Goal: Check status: Check status

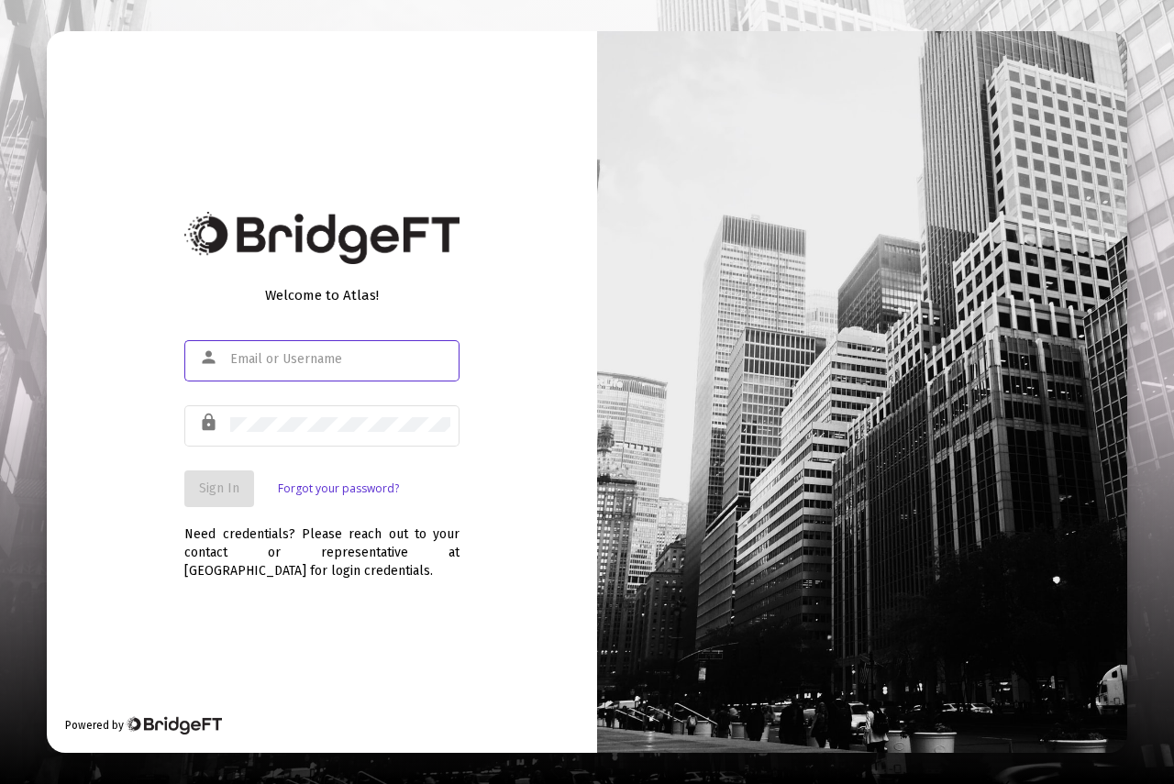
type input "[PERSON_NAME][EMAIL_ADDRESS][DOMAIN_NAME]"
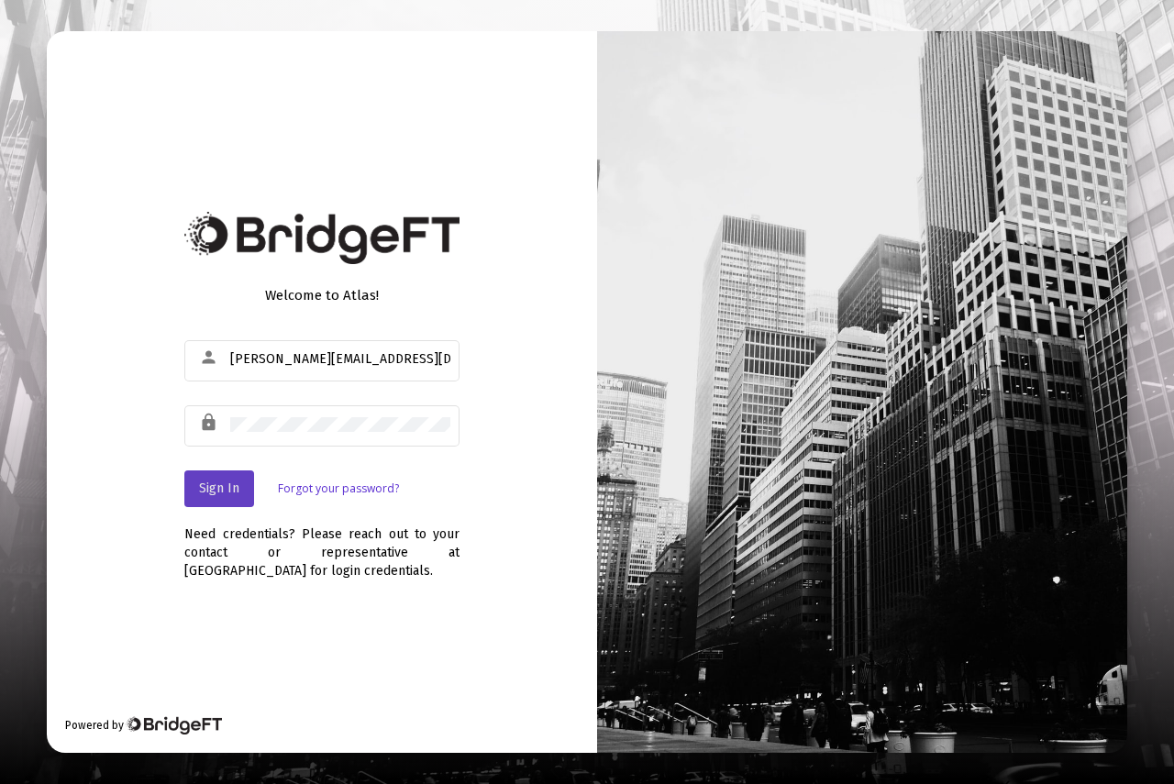
click at [227, 490] on span "Sign In" at bounding box center [219, 489] width 40 height 16
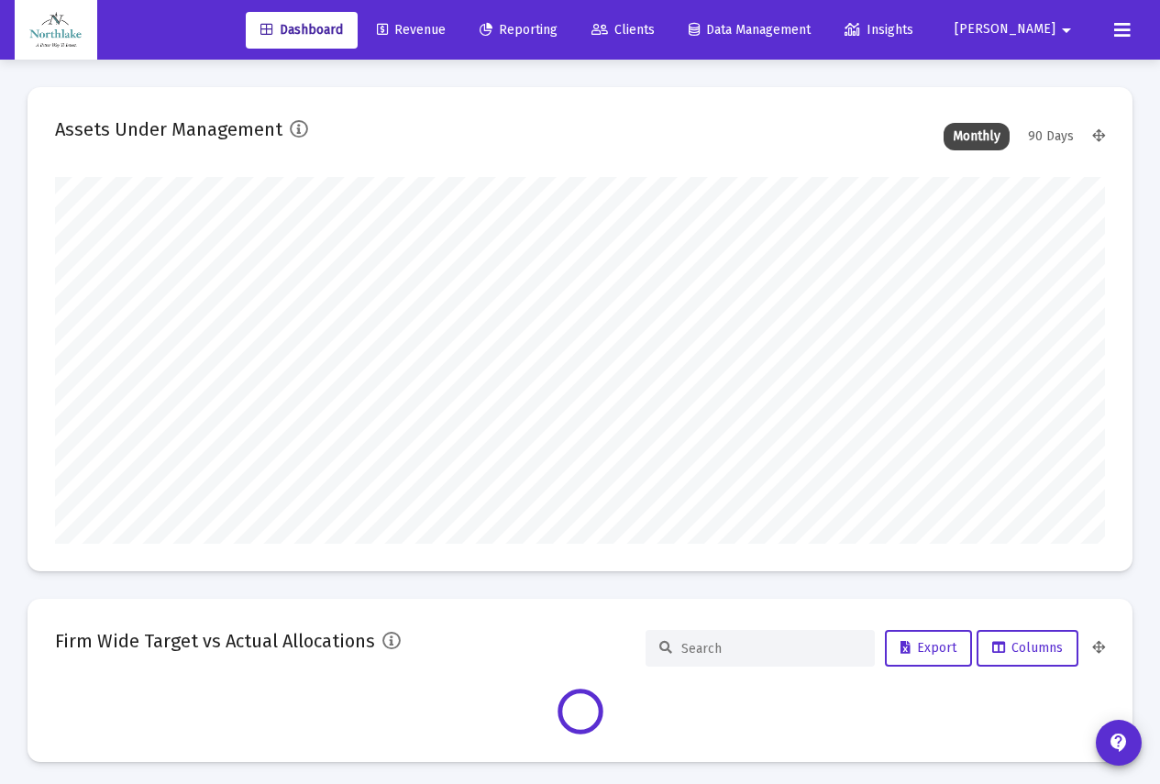
scroll to position [367, 1050]
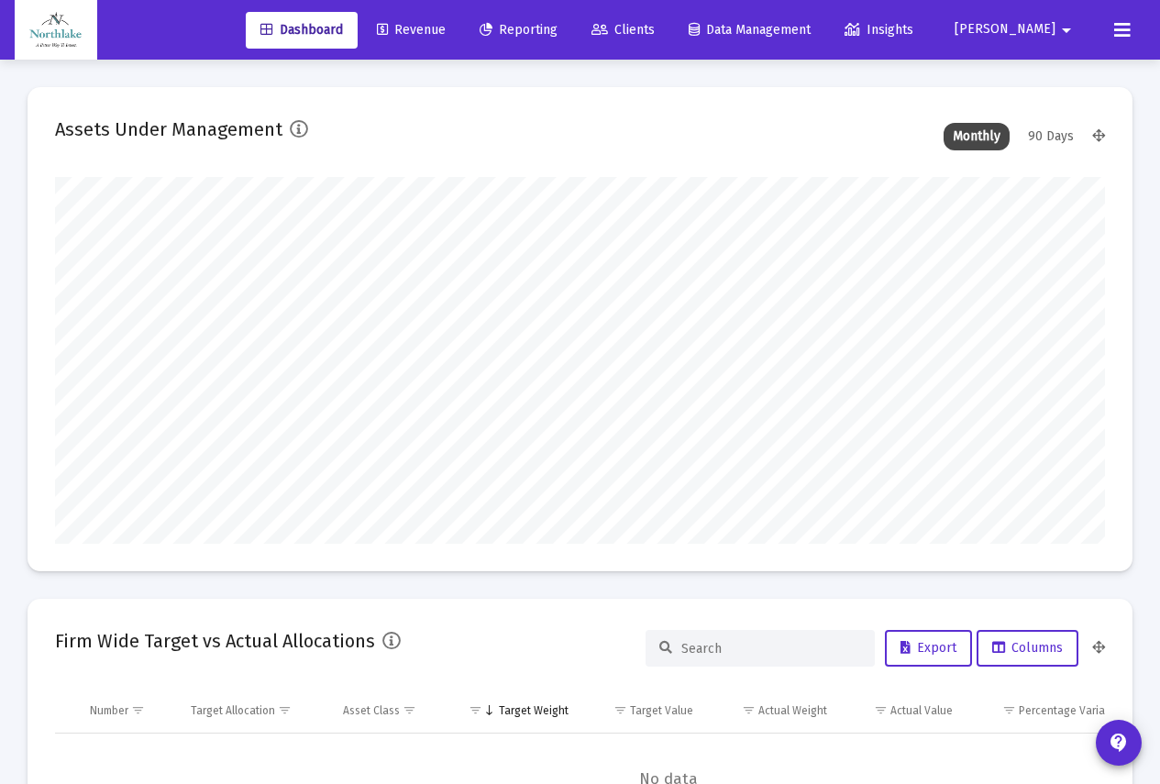
click at [558, 26] on span "Reporting" at bounding box center [519, 30] width 78 height 16
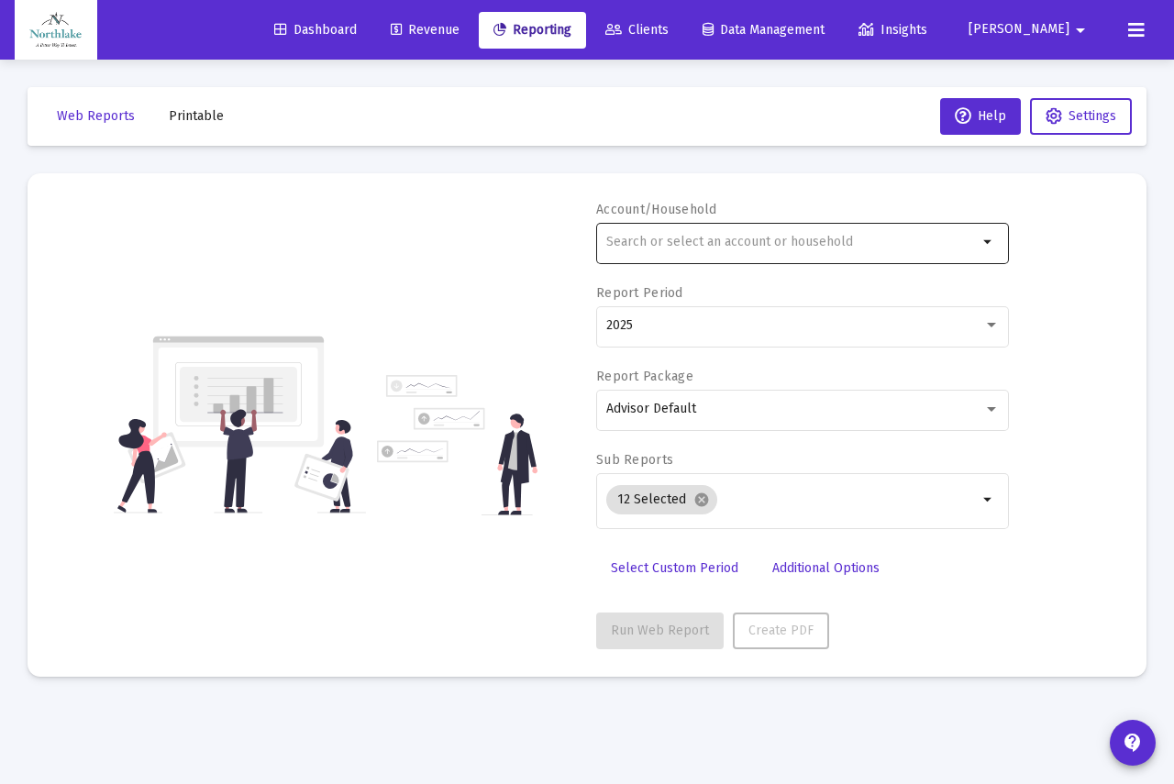
click at [695, 237] on input "text" at bounding box center [791, 242] width 371 height 15
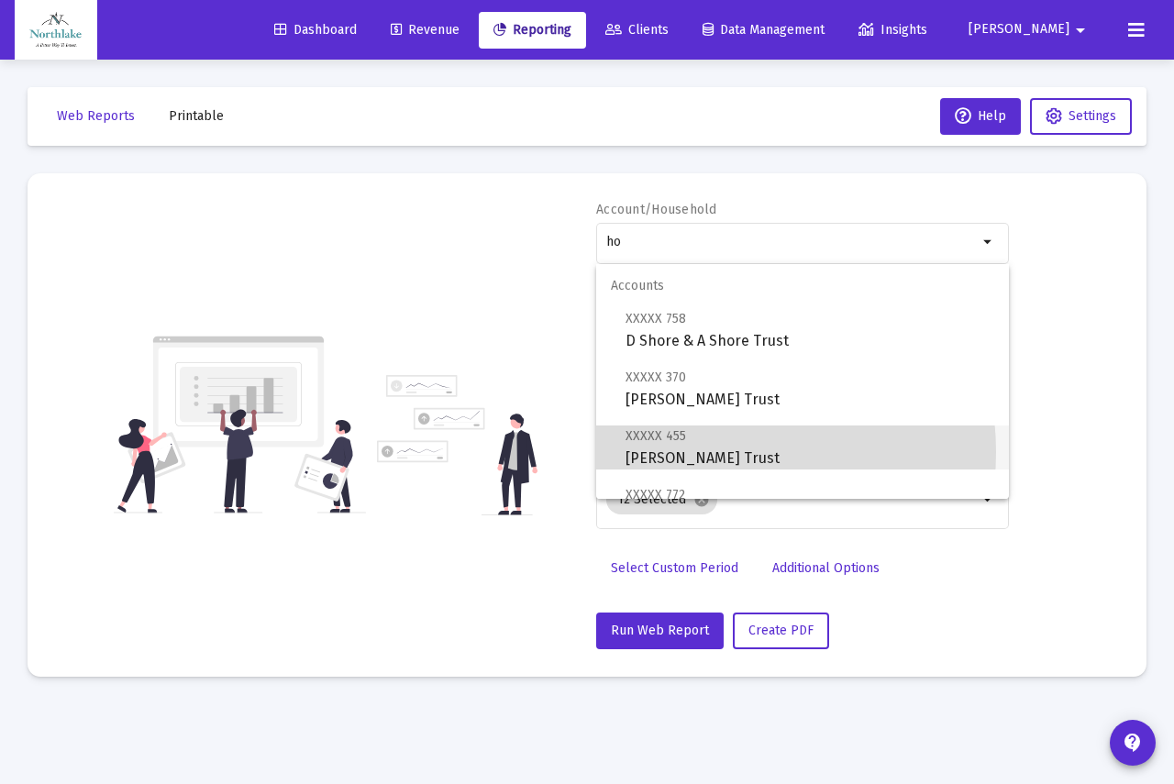
click at [700, 452] on span "XXXXX 455 [PERSON_NAME] Trust" at bounding box center [809, 447] width 369 height 45
type input "[PERSON_NAME] Trust"
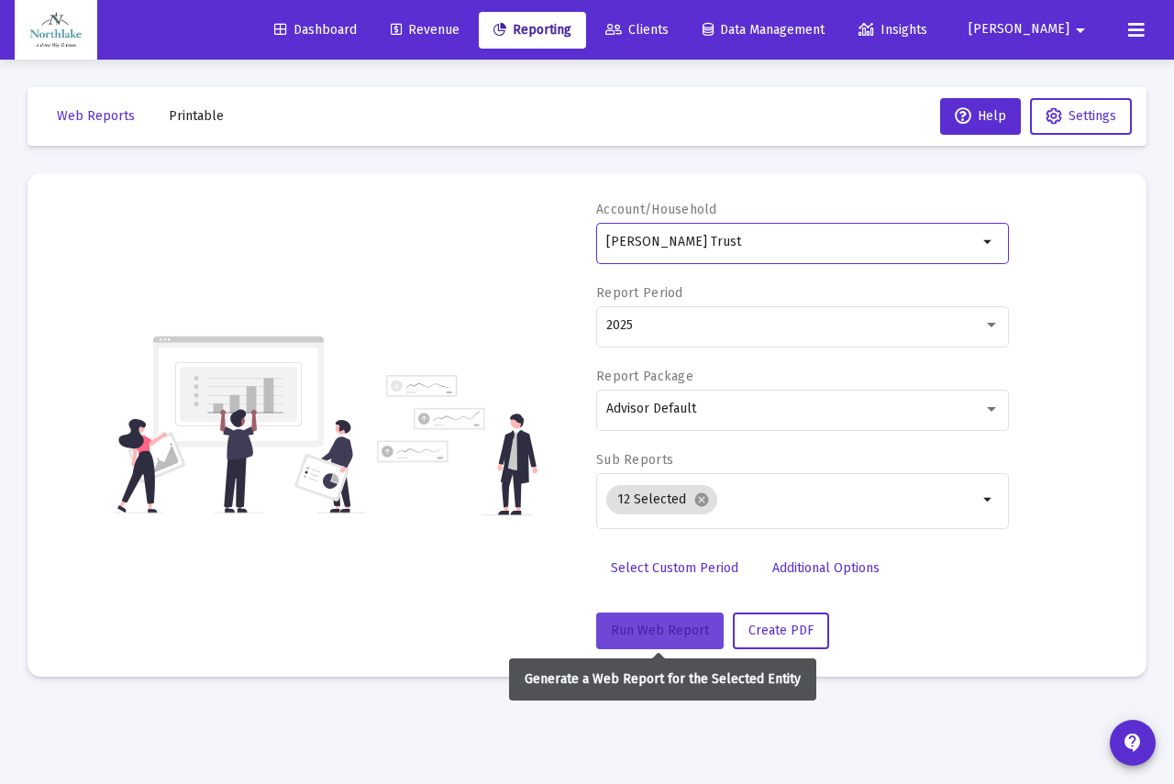
click at [652, 635] on span "Run Web Report" at bounding box center [660, 631] width 98 height 16
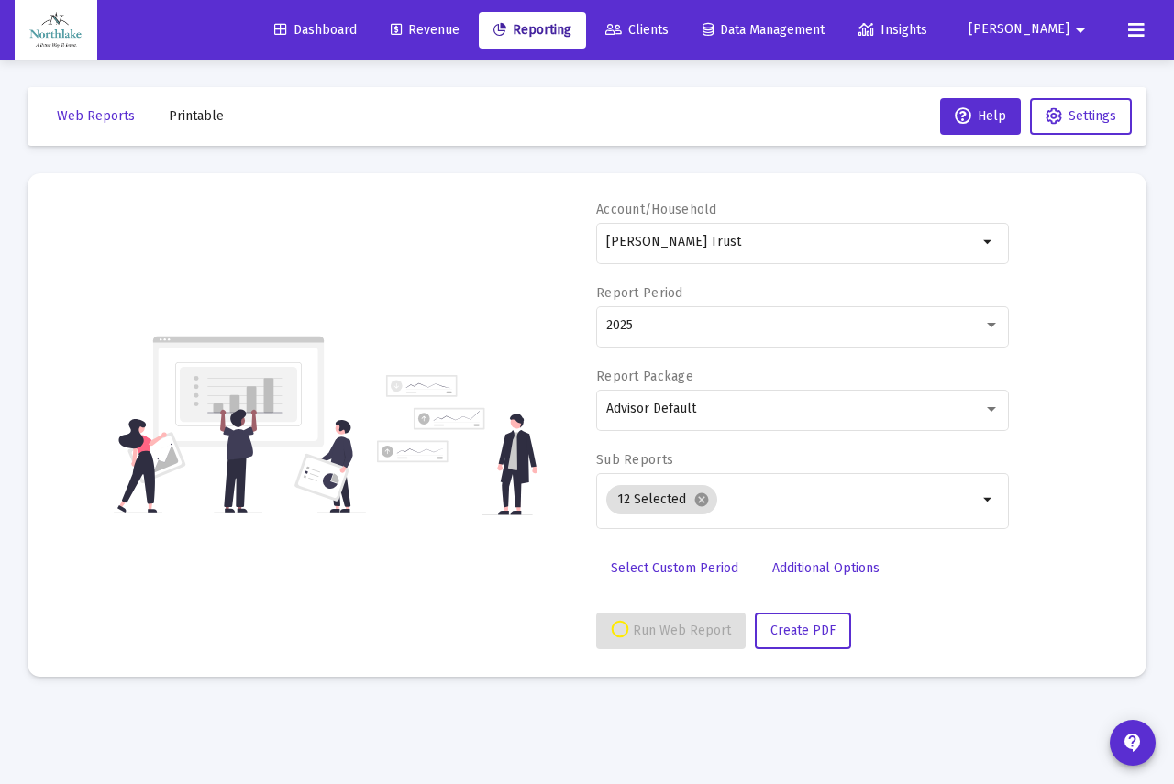
click at [458, 654] on mat-card "Account/Household [PERSON_NAME] Trust arrow_drop_down Report Period 2025 Report…" at bounding box center [587, 424] width 1119 height 503
select select "View all"
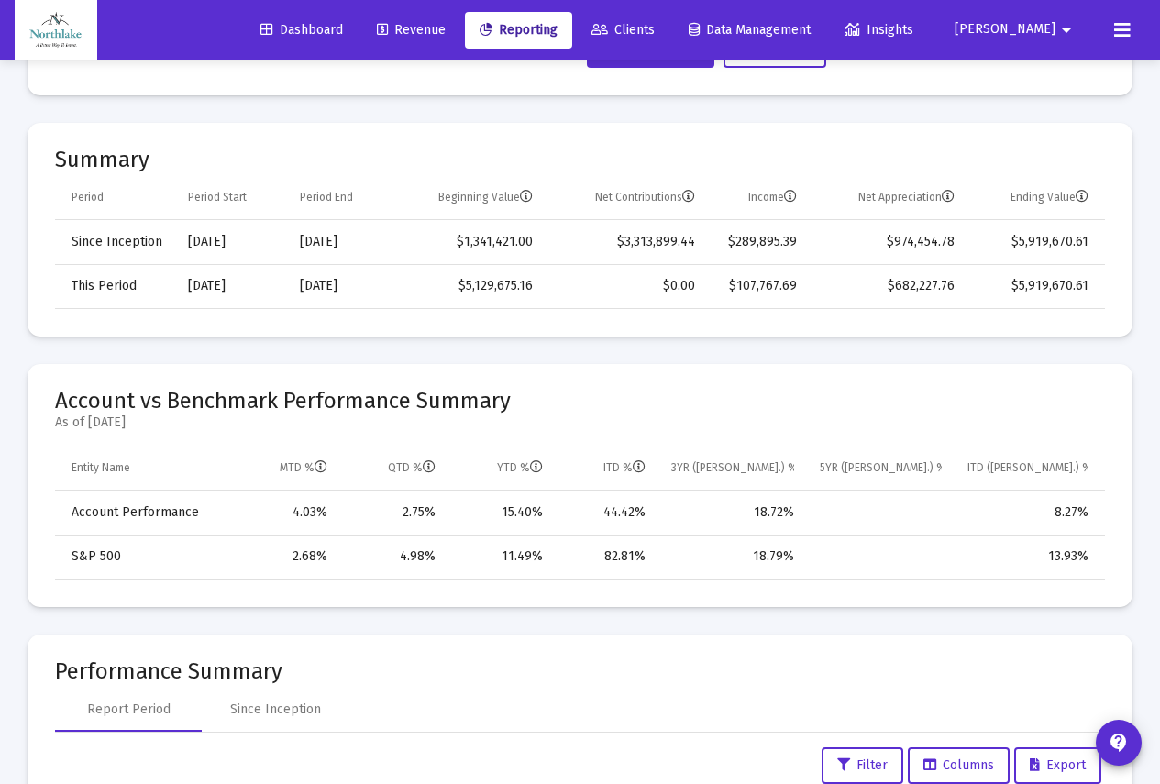
scroll to position [642, 0]
